Goal: Use online tool/utility: Utilize a website feature to perform a specific function

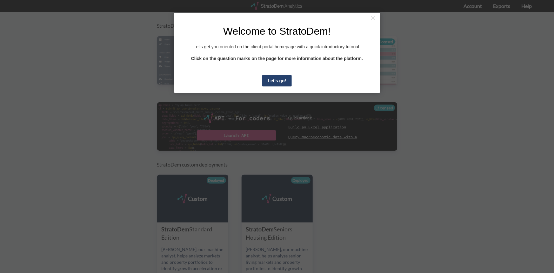
click at [277, 86] on link "Let's go!" at bounding box center [277, 80] width 30 height 11
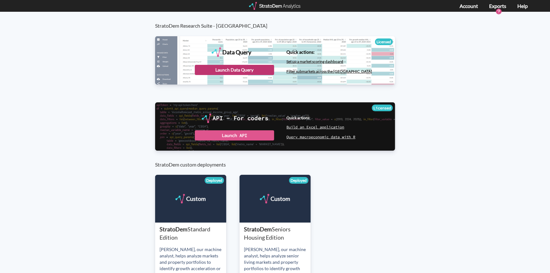
click at [239, 72] on div "Launch Data Query" at bounding box center [234, 70] width 79 height 10
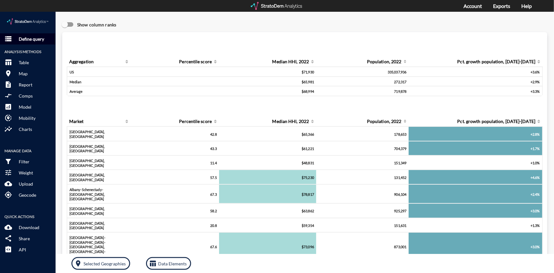
click span "storage"
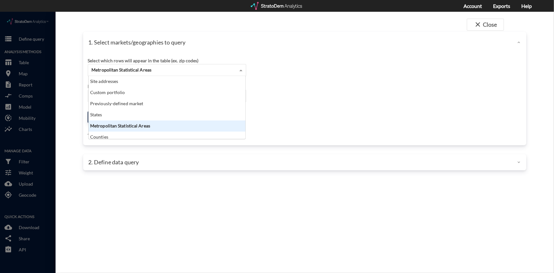
click span
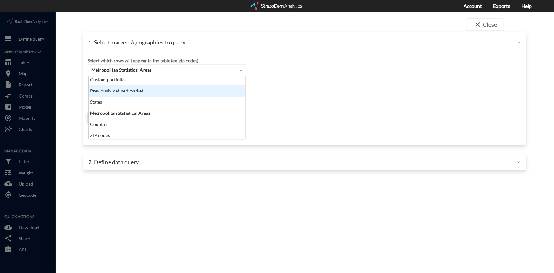
scroll to position [25, 0]
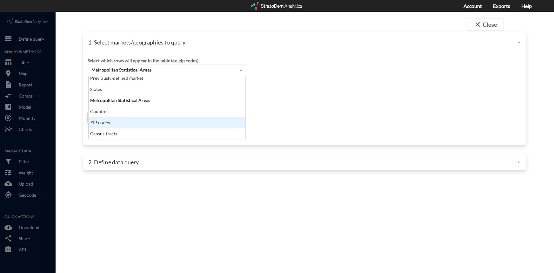
click div "ZIP codes"
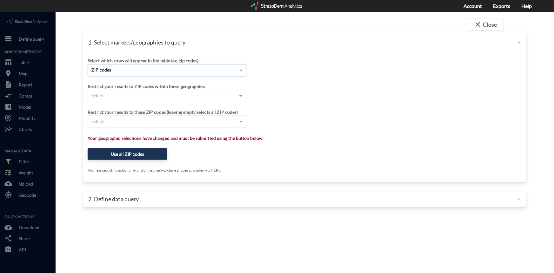
click p "2. Define data query"
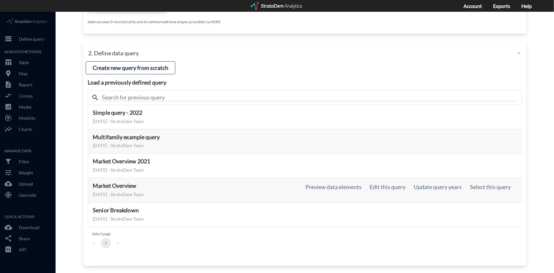
scroll to position [149, 0]
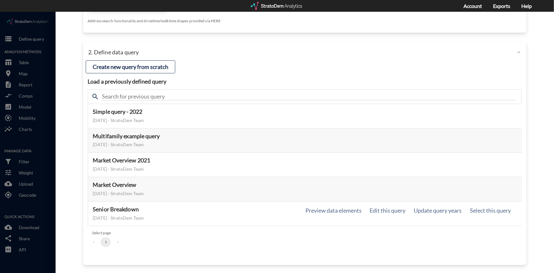
click h5 "Senior Breakdown"
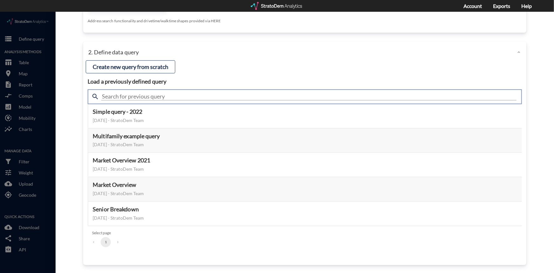
click input "text"
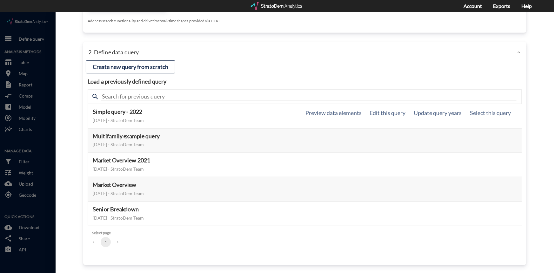
click div "February 03, 2022 - StratoDem Team"
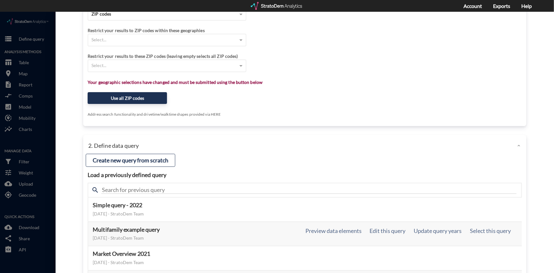
scroll to position [5, 0]
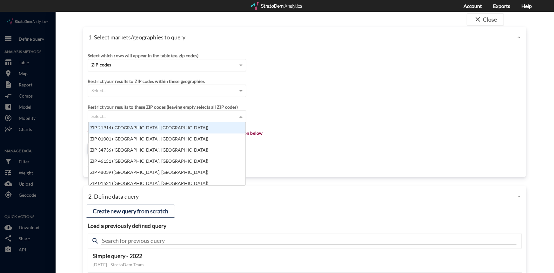
click span
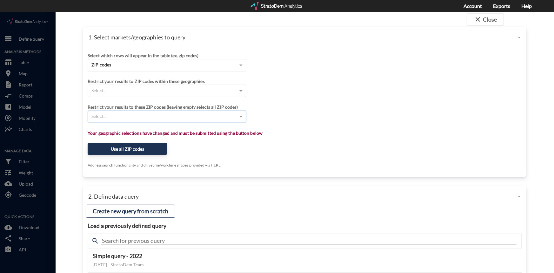
click div "Select..."
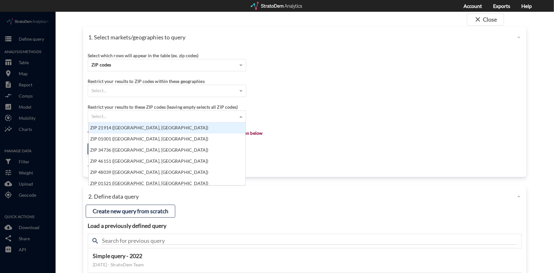
paste input "46507 46514 46516 46517 46526 46528 46540 46542 46544 46550 46553 46565 46567 4…"
type input "46507 46514 46516 46517 46526 46528 46540 46542 46544 46550 46553 46565 46567 4…"
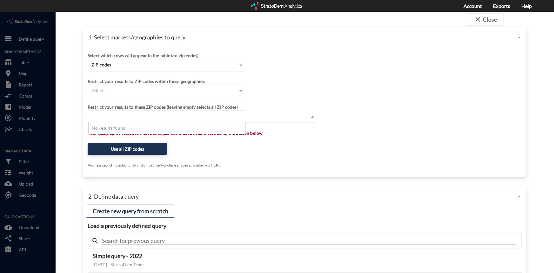
click div "Select which rows will appear in the table (ex. zip codes) ZIP codes Select a p…"
click span
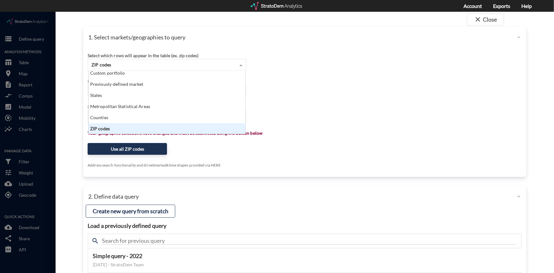
click span
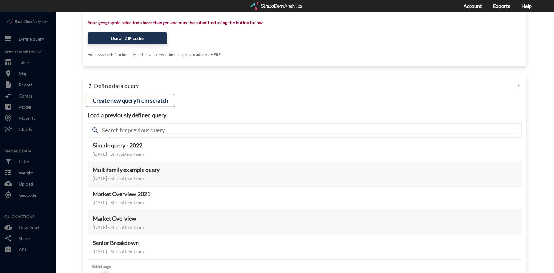
scroll to position [0, 0]
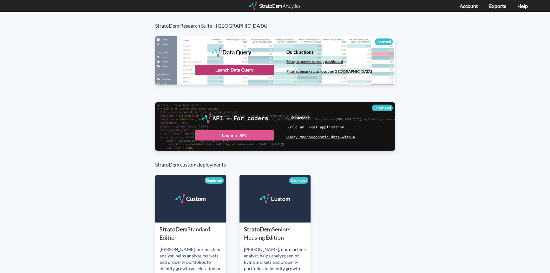
click at [245, 70] on div "Launch Data Query" at bounding box center [234, 70] width 79 height 10
click at [235, 70] on div "Launch Data Query" at bounding box center [234, 70] width 79 height 10
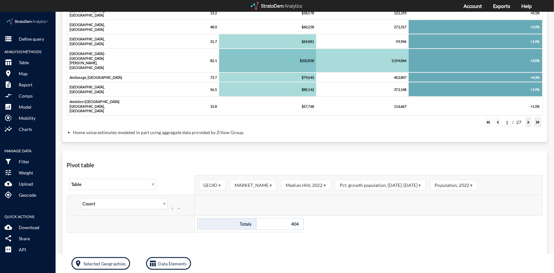
scroll to position [256, 0]
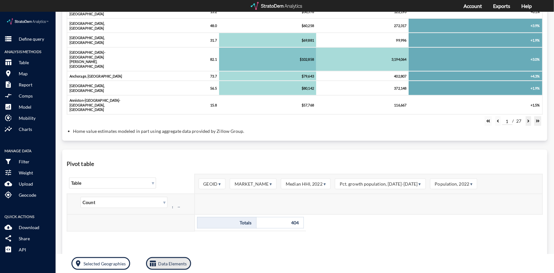
click p "Data Elements"
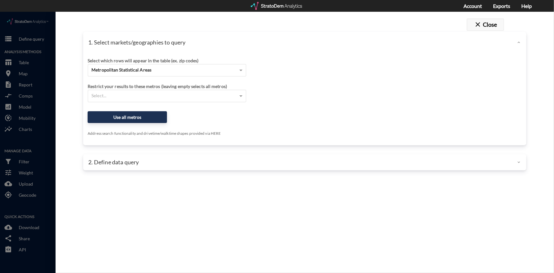
click button "close Close"
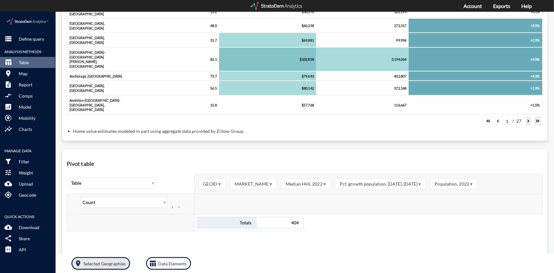
click button "room Selected Geographies"
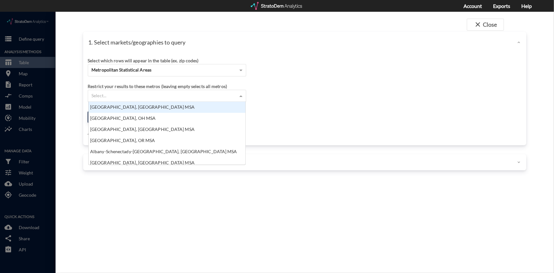
click span
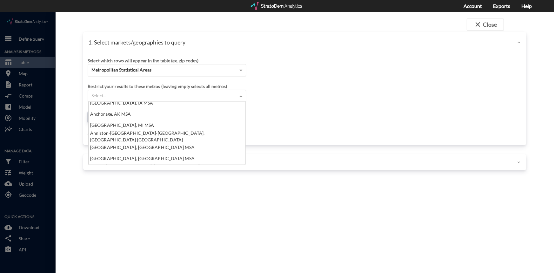
scroll to position [0, 0]
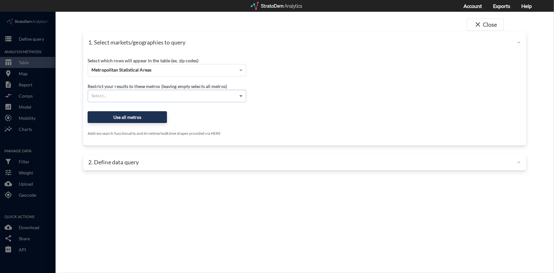
click span
click p "2. Define data query"
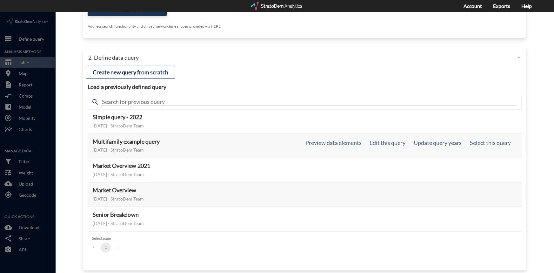
scroll to position [112, 0]
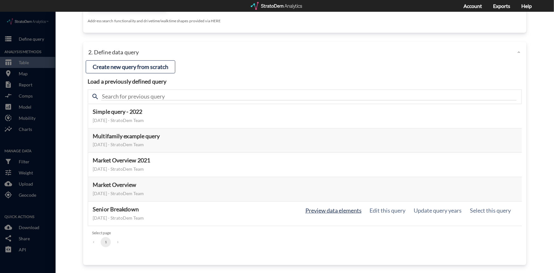
click button "Preview data elements"
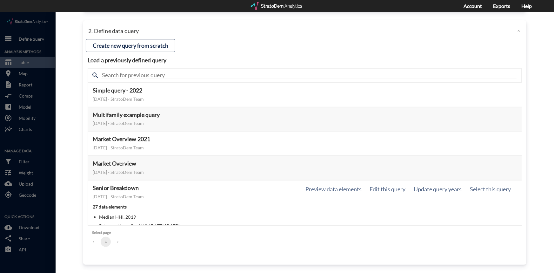
scroll to position [0, 0]
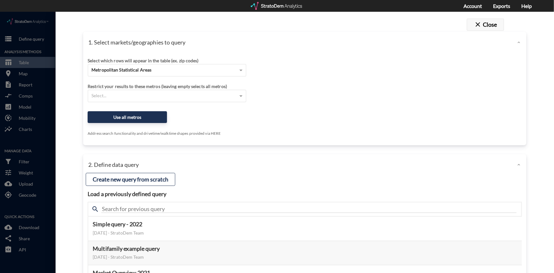
click button "close Close"
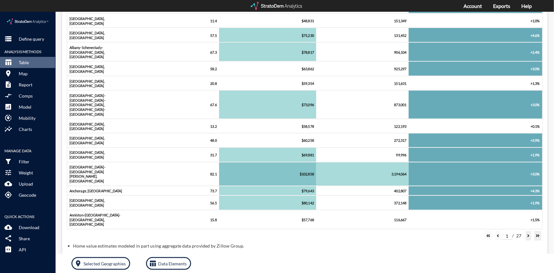
scroll to position [173, 0]
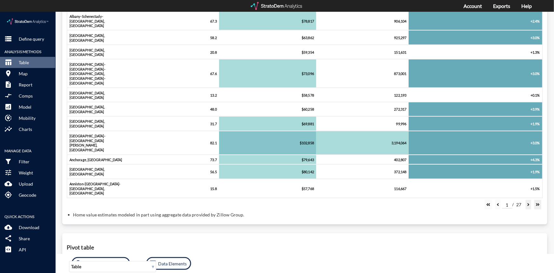
click span "GEOID ▾"
click span "▾"
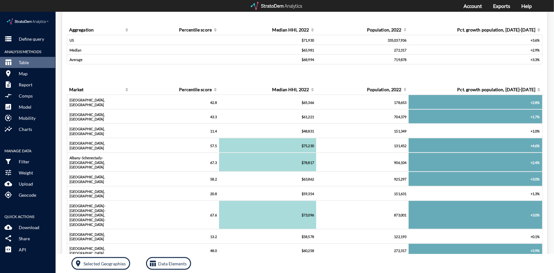
scroll to position [0, 0]
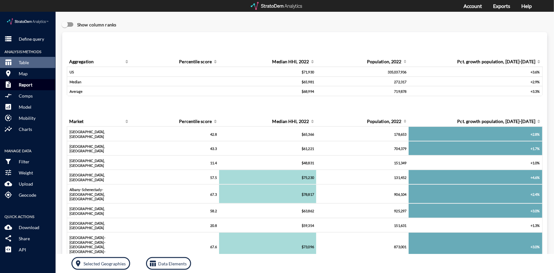
click p "Report"
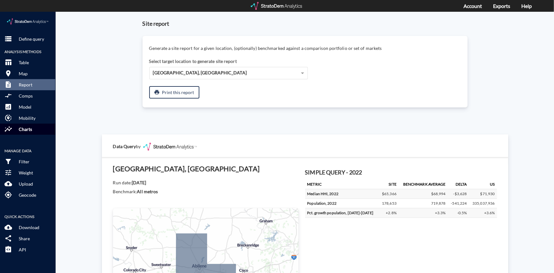
scroll to position [144, 0]
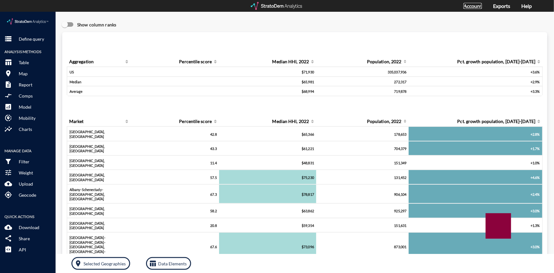
click at [478, 6] on link "Account" at bounding box center [472, 6] width 18 height 6
